Goal: Navigation & Orientation: Find specific page/section

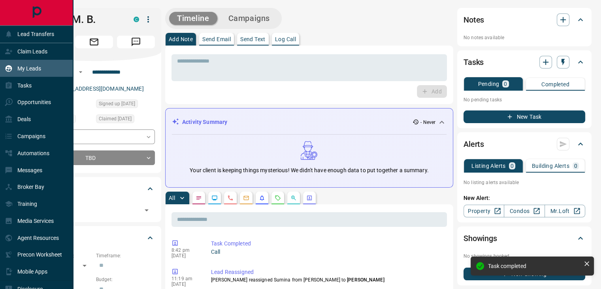
click at [48, 68] on div "My Leads" at bounding box center [36, 68] width 73 height 17
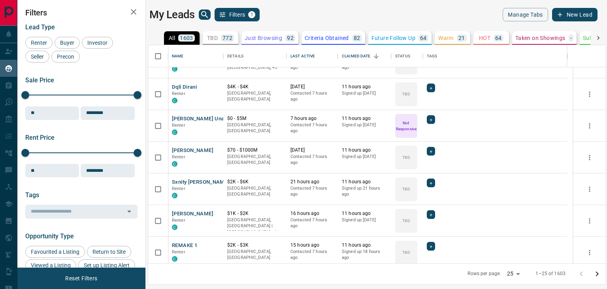
scroll to position [54, 0]
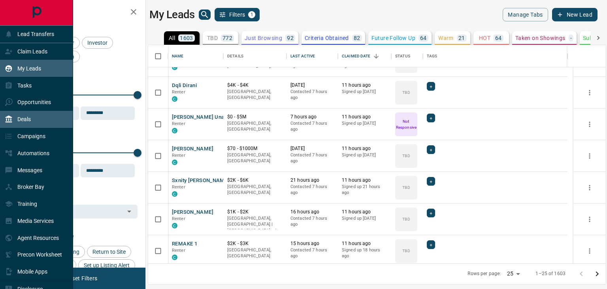
click at [41, 121] on div "Deals" at bounding box center [36, 119] width 73 height 17
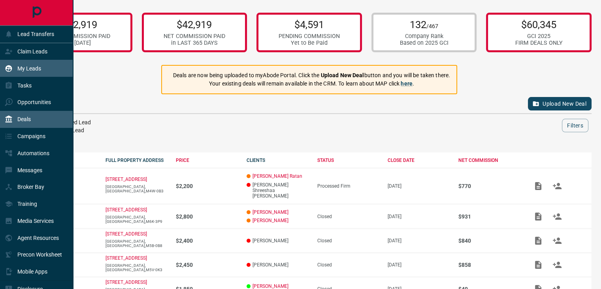
click at [38, 70] on p "My Leads" at bounding box center [29, 68] width 24 height 6
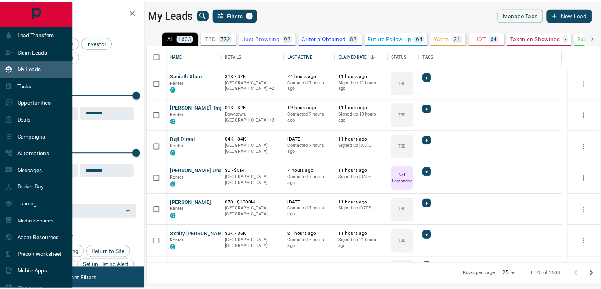
scroll to position [212, 452]
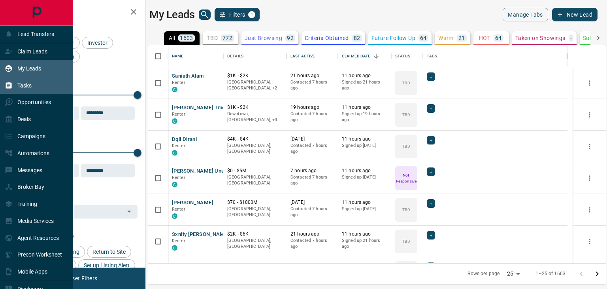
click at [39, 82] on div "Tasks" at bounding box center [36, 85] width 73 height 17
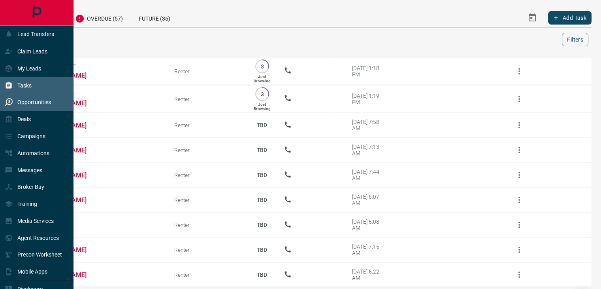
click at [36, 110] on div "Opportunities" at bounding box center [36, 102] width 73 height 17
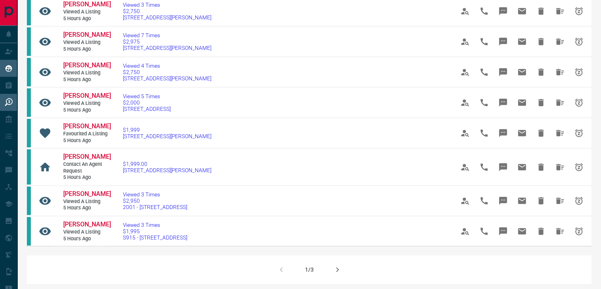
scroll to position [441, 0]
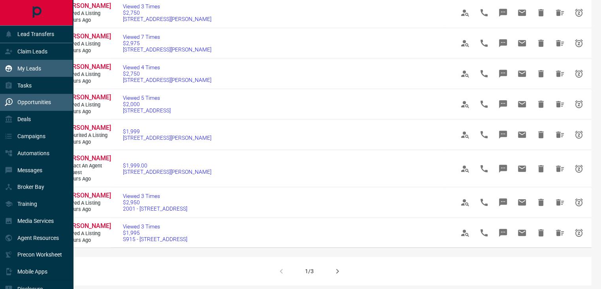
click at [50, 67] on div "My Leads" at bounding box center [36, 68] width 73 height 17
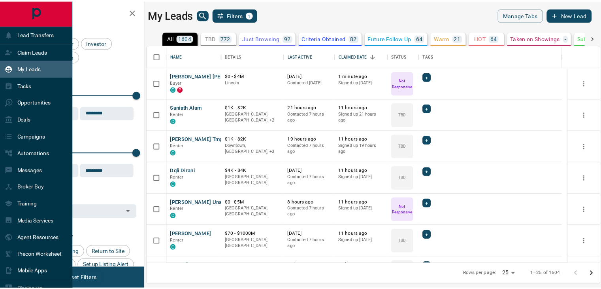
scroll to position [212, 452]
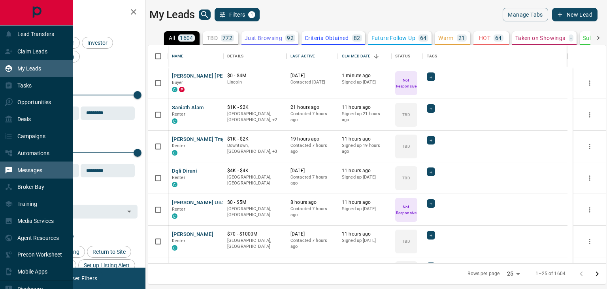
click at [42, 173] on p "Messages" at bounding box center [29, 170] width 25 height 6
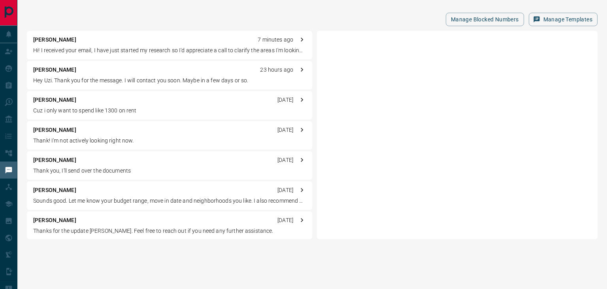
click at [121, 46] on p "Hi! I received your email, I have just started my research so I'd appreciate a …" at bounding box center [169, 50] width 273 height 8
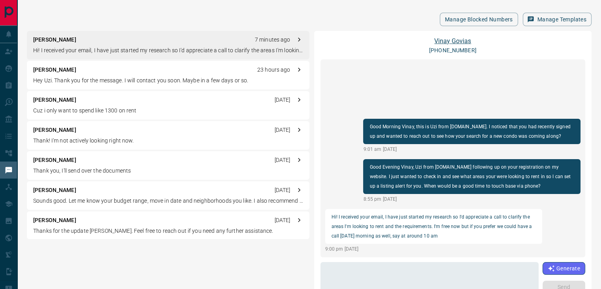
click at [441, 38] on link "[PERSON_NAME]" at bounding box center [453, 41] width 37 height 8
